Goal: Information Seeking & Learning: Learn about a topic

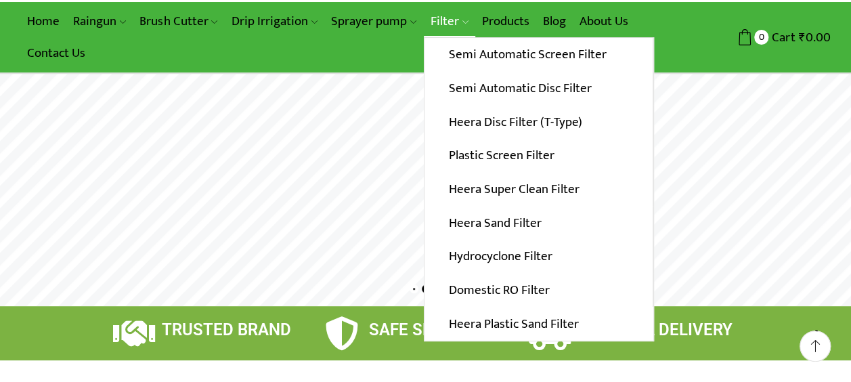
scroll to position [68, 0]
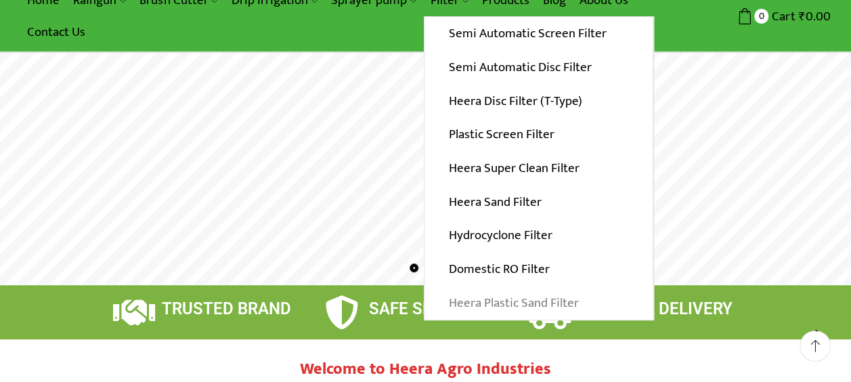
click at [513, 301] on link "Heera Plastic Sand Filter" at bounding box center [539, 303] width 229 height 34
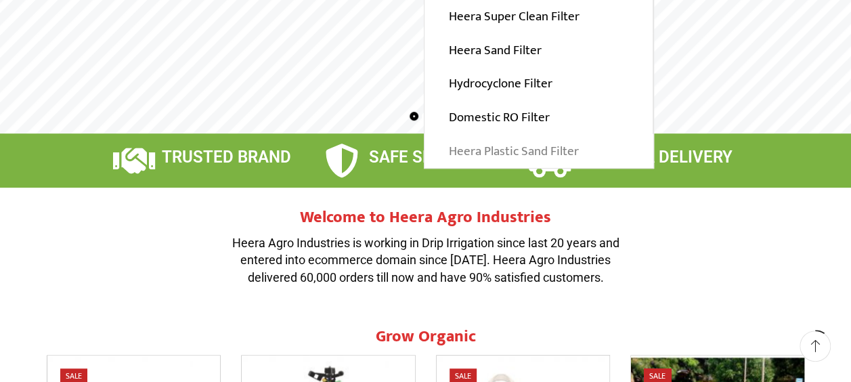
scroll to position [271, 0]
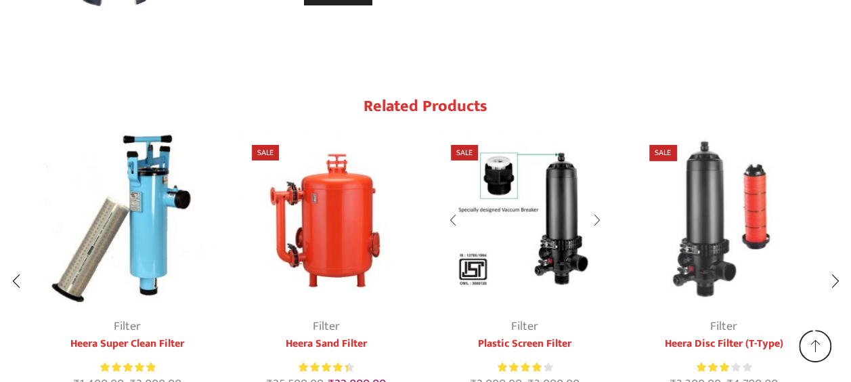
scroll to position [2234, 0]
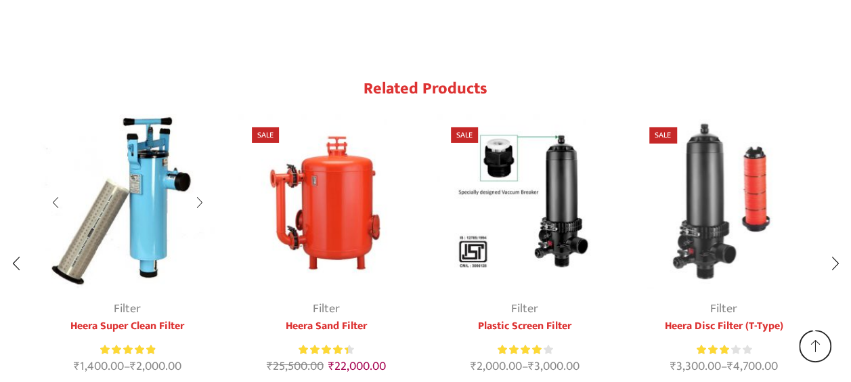
click at [137, 192] on img "1 / 9" at bounding box center [128, 202] width 176 height 176
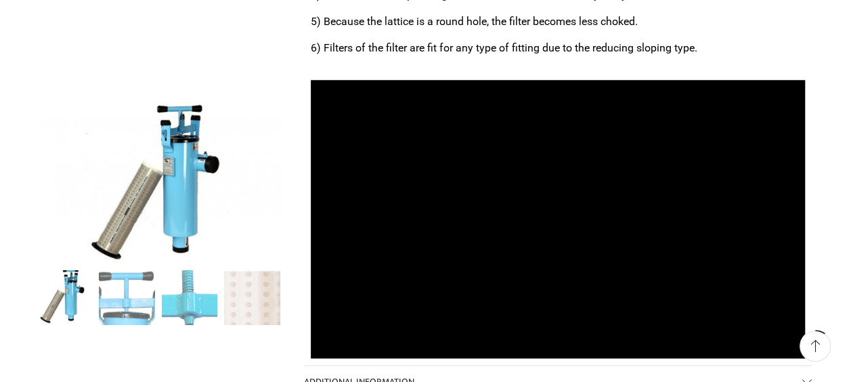
scroll to position [614, 0]
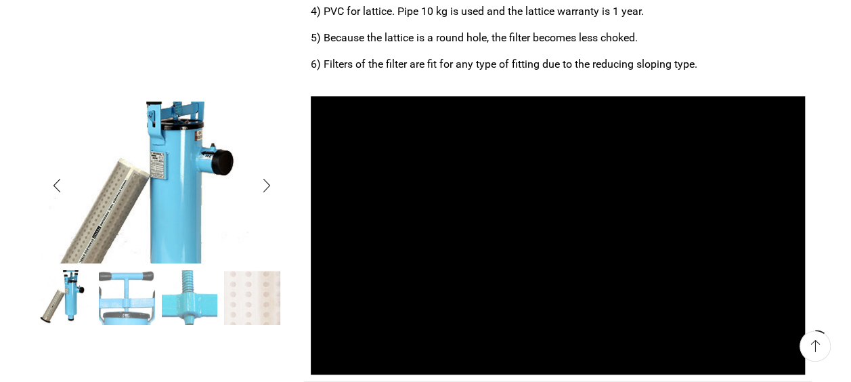
click at [190, 168] on img "1 / 4" at bounding box center [148, 189] width 362 height 240
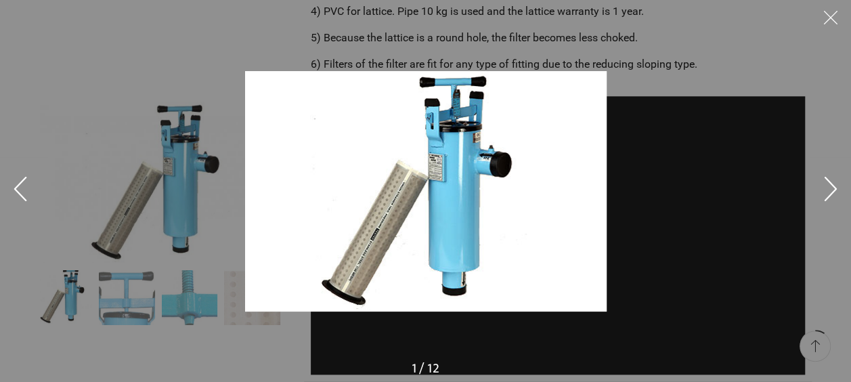
click at [72, 72] on div at bounding box center [425, 191] width 851 height 382
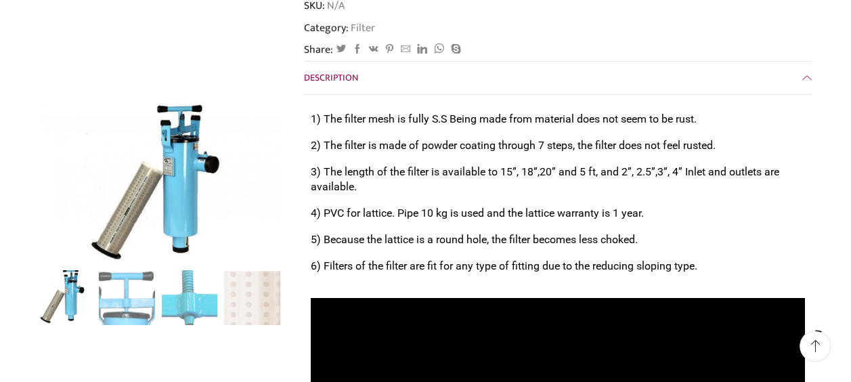
scroll to position [411, 0]
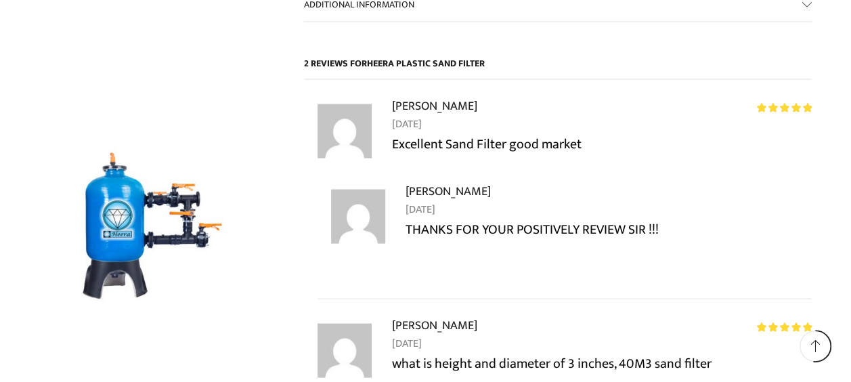
scroll to position [1301, 0]
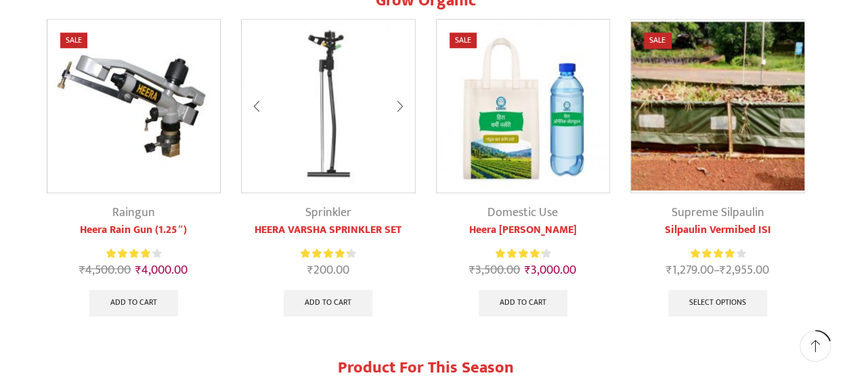
scroll to position [535, 0]
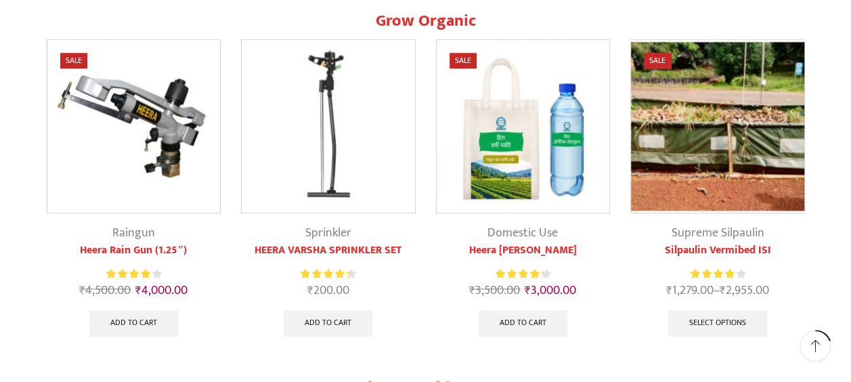
click at [702, 115] on img at bounding box center [717, 126] width 173 height 173
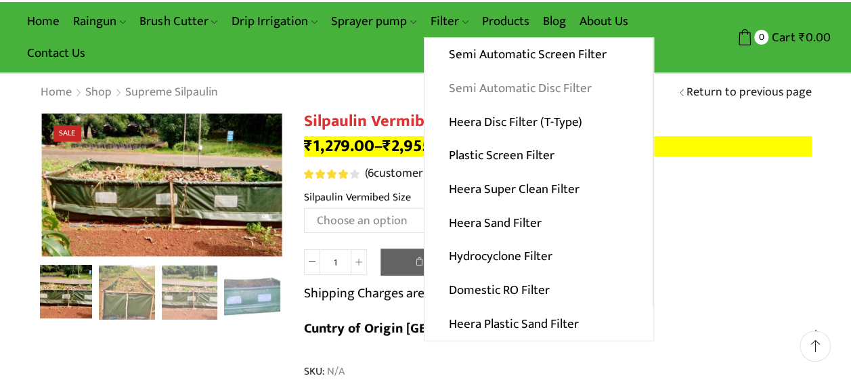
scroll to position [68, 0]
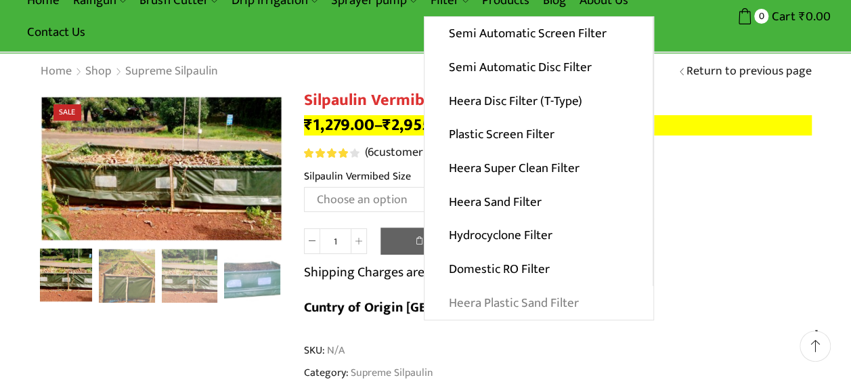
click at [518, 304] on link "Heera Plastic Sand Filter" at bounding box center [539, 303] width 229 height 34
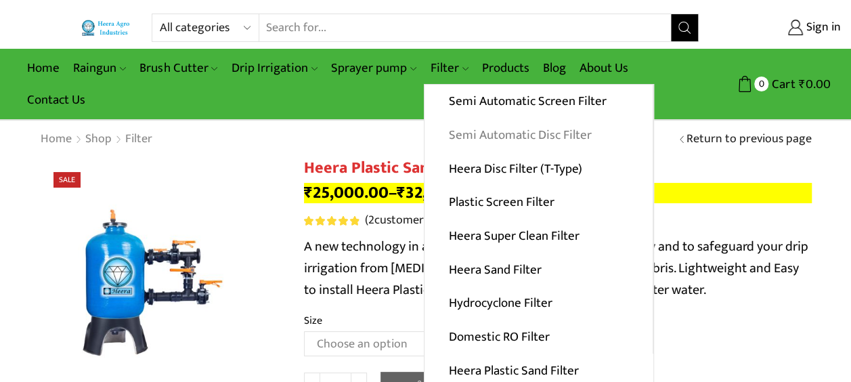
click at [448, 134] on link "Semi Automatic Disc Filter" at bounding box center [539, 135] width 228 height 34
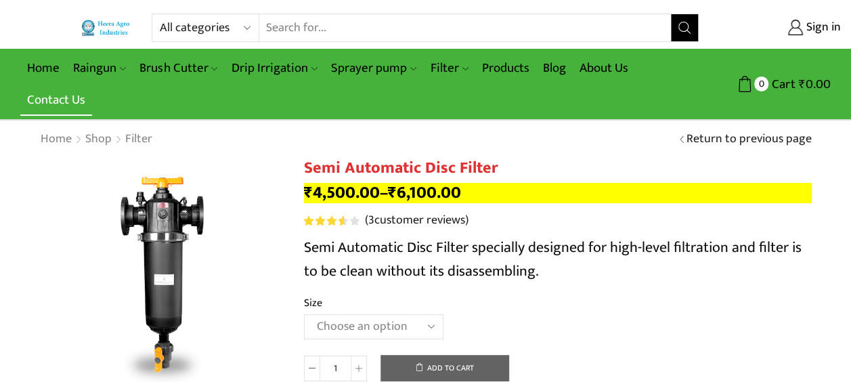
click at [50, 99] on link "Contact Us" at bounding box center [56, 100] width 72 height 32
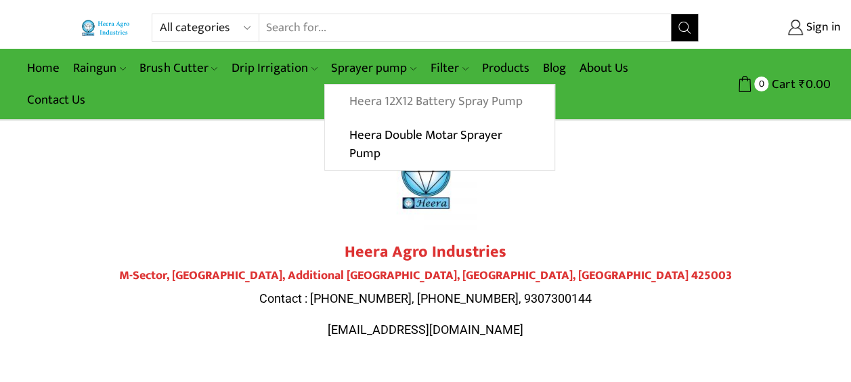
click at [387, 93] on link "Heera 12X12 Battery Spray Pump" at bounding box center [439, 102] width 228 height 34
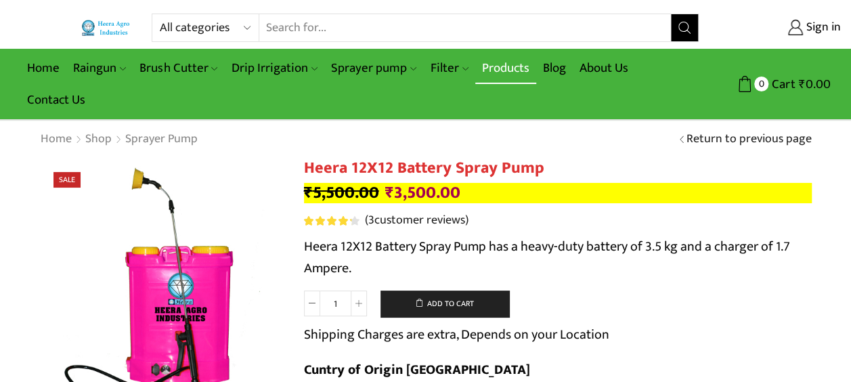
click at [521, 69] on link "Products" at bounding box center [505, 68] width 61 height 32
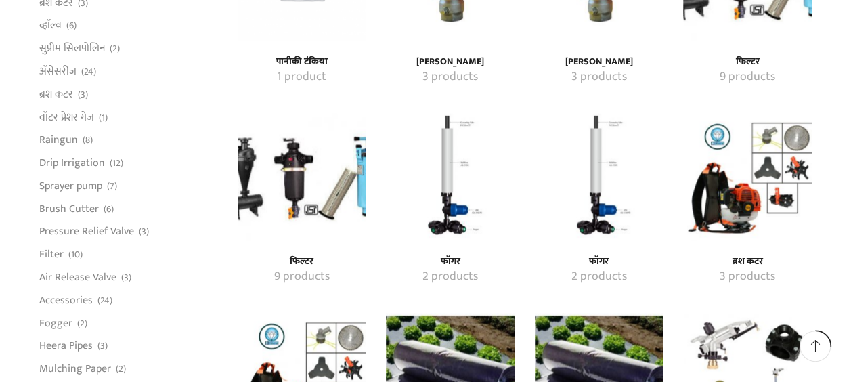
scroll to position [880, 0]
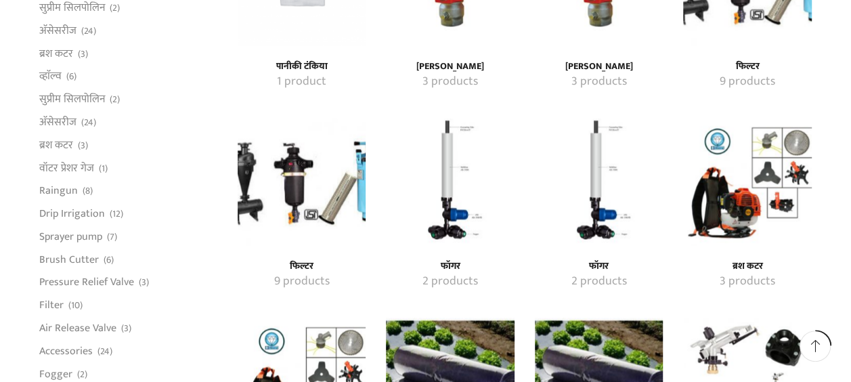
click at [446, 182] on img "Visit product category फॉगर" at bounding box center [450, 182] width 128 height 128
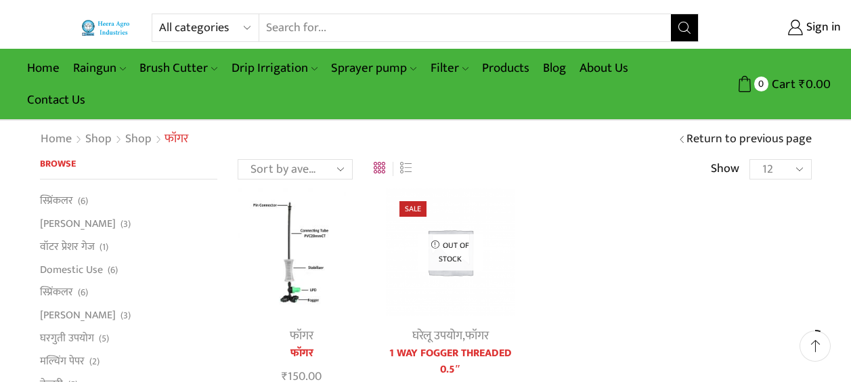
scroll to position [68, 0]
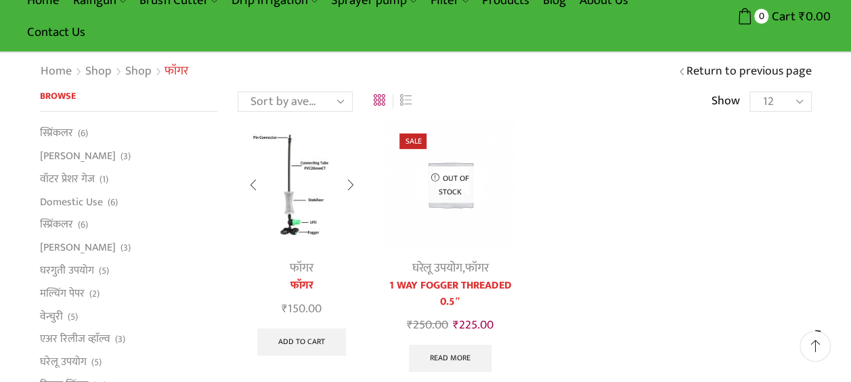
click at [306, 188] on img at bounding box center [302, 184] width 128 height 128
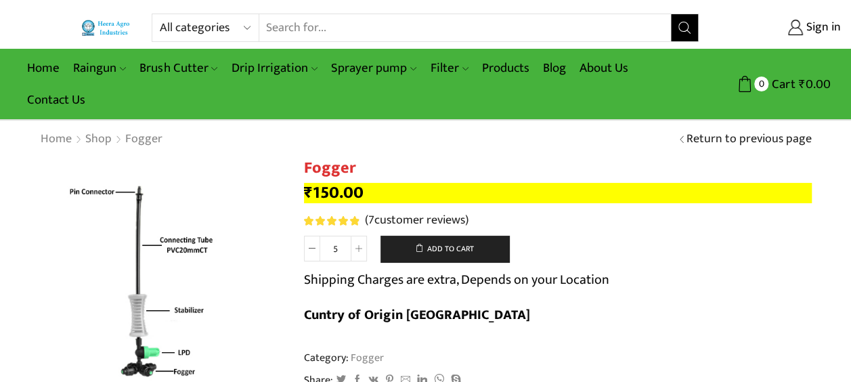
click at [392, 35] on input "Search input" at bounding box center [465, 27] width 412 height 27
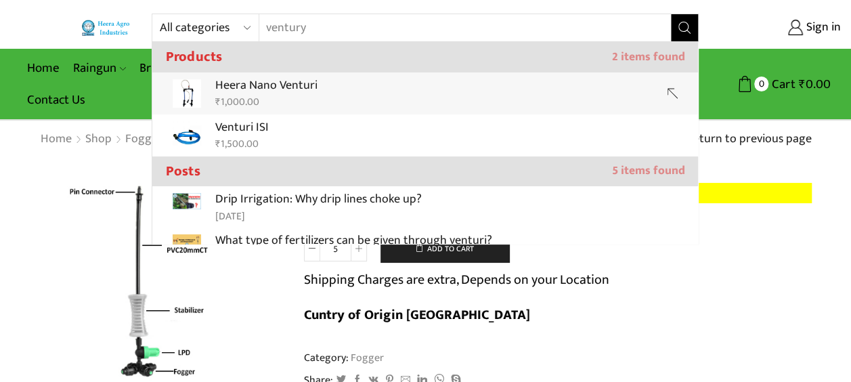
click at [349, 92] on link "Heera Nano Venturi ₹ 1,000.00" at bounding box center [425, 93] width 546 height 42
type input "Heera Nano Venturi"
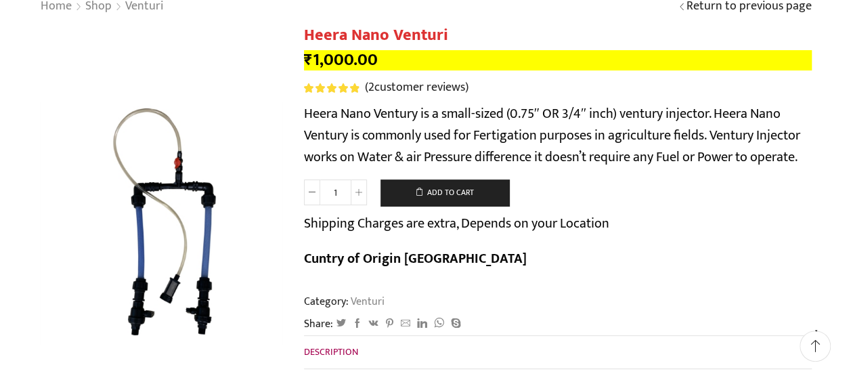
scroll to position [135, 0]
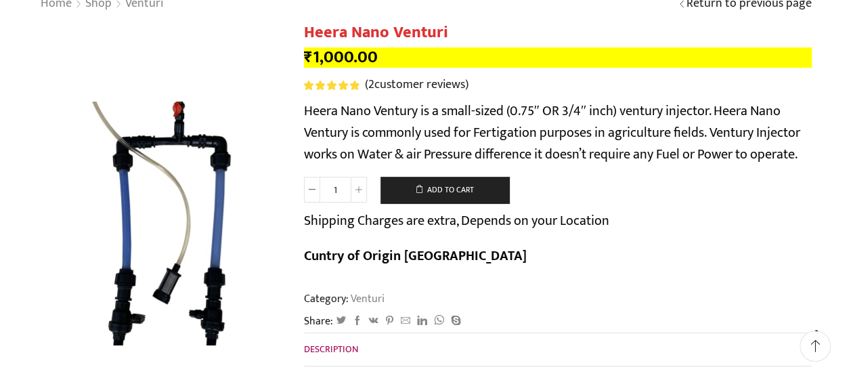
click at [179, 303] on img at bounding box center [155, 193] width 339 height 339
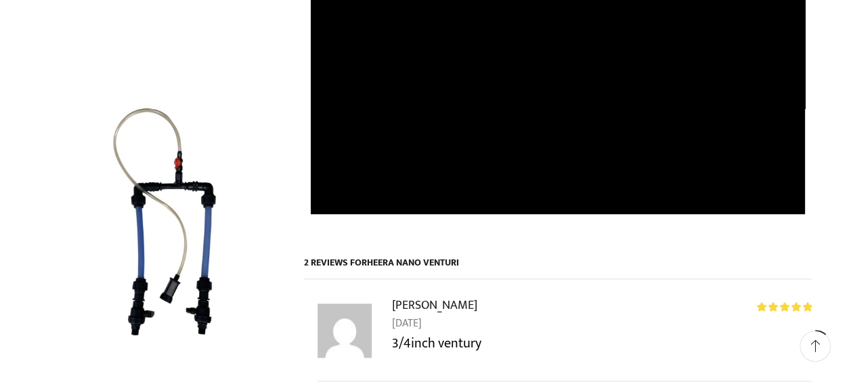
scroll to position [609, 0]
